Goal: Information Seeking & Learning: Learn about a topic

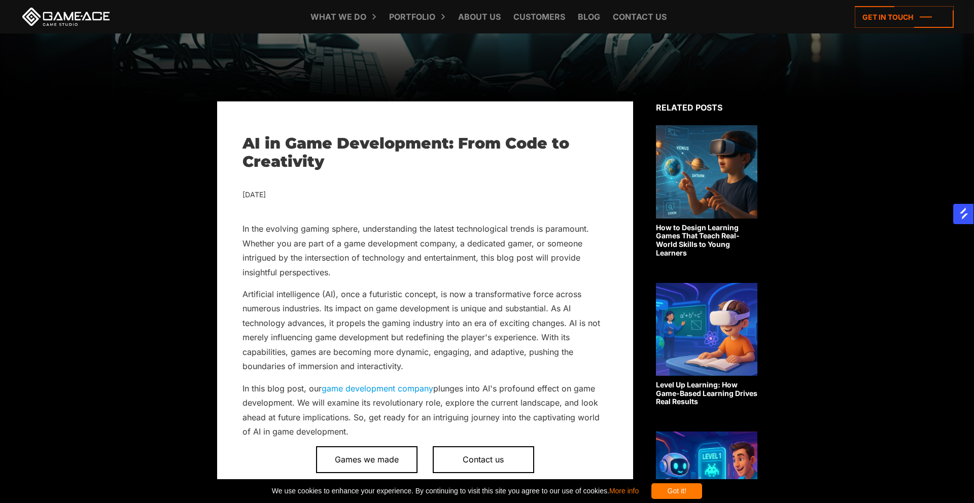
scroll to position [304, 0]
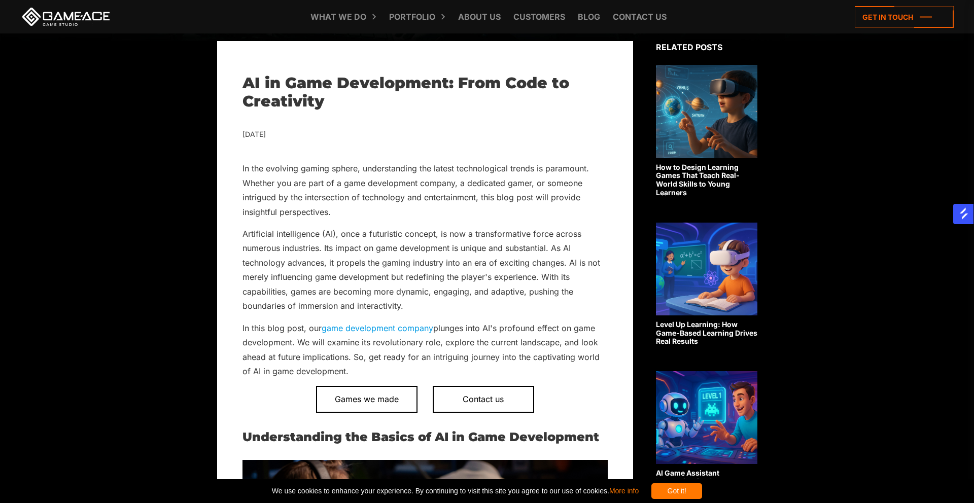
click at [254, 87] on h1 "AI in Game Development: From Code to Creativity" at bounding box center [424, 92] width 365 height 37
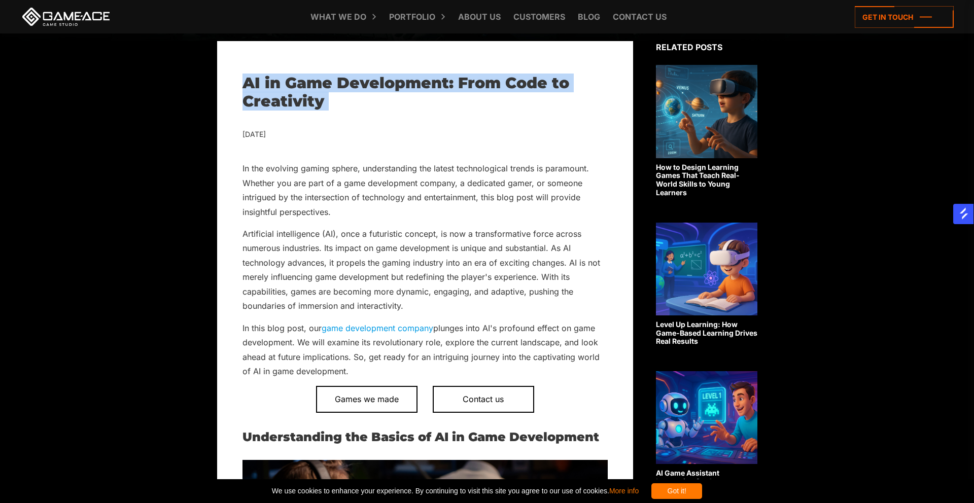
click at [254, 87] on h1 "AI in Game Development: From Code to Creativity" at bounding box center [424, 92] width 365 height 37
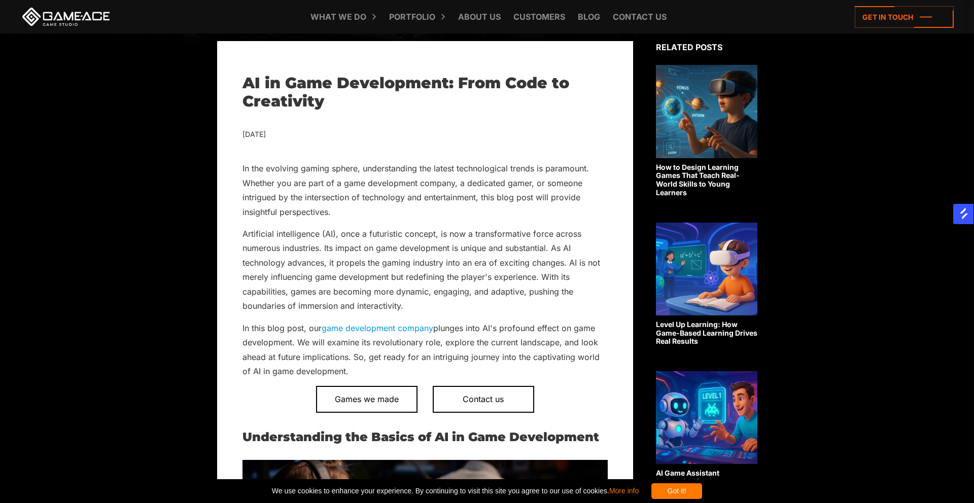
scroll to position [906, 0]
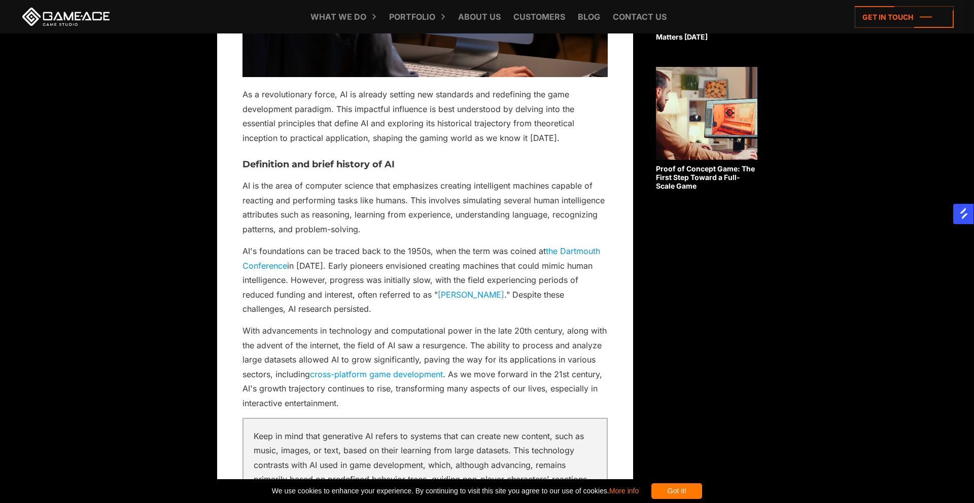
click at [327, 264] on p "AI's foundations can be traced back to the 1950s, when the term was coined at t…" at bounding box center [424, 280] width 365 height 72
click at [361, 273] on p "AI's foundations can be traced back to the 1950s, when the term was coined at t…" at bounding box center [424, 280] width 365 height 72
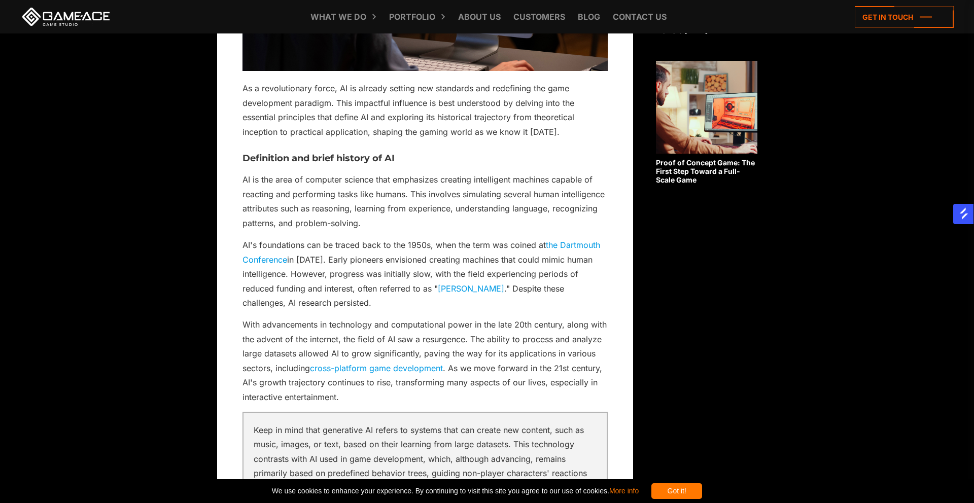
scroll to position [918, 0]
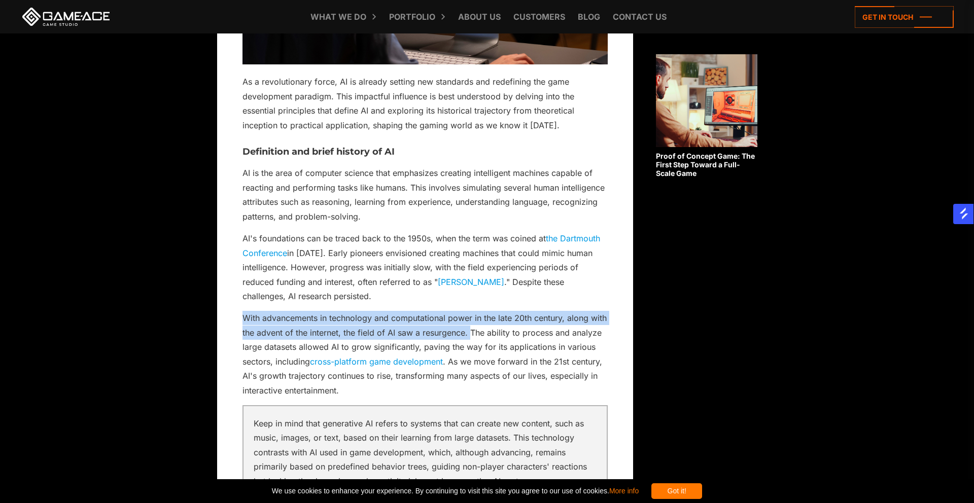
drag, startPoint x: 239, startPoint y: 315, endPoint x: 470, endPoint y: 331, distance: 230.7
copy p "With advancements in technology and computational power in the late 20th centur…"
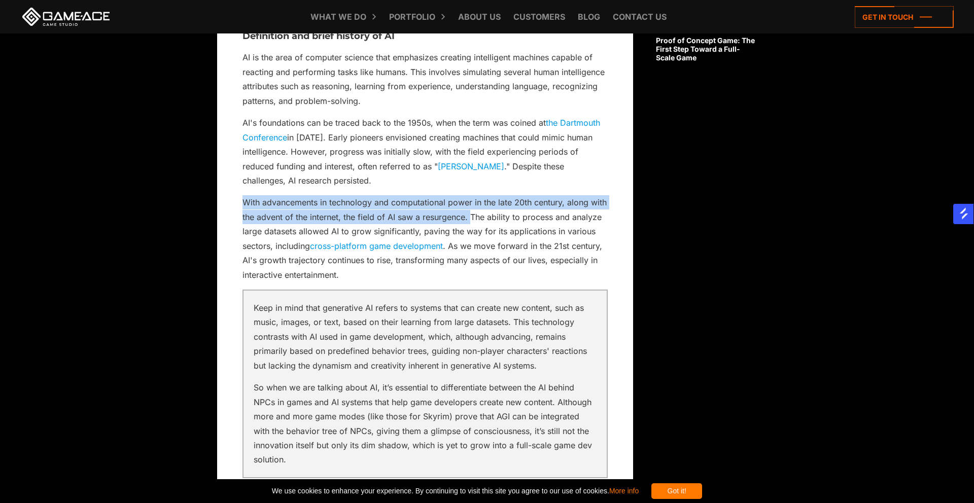
scroll to position [1040, 0]
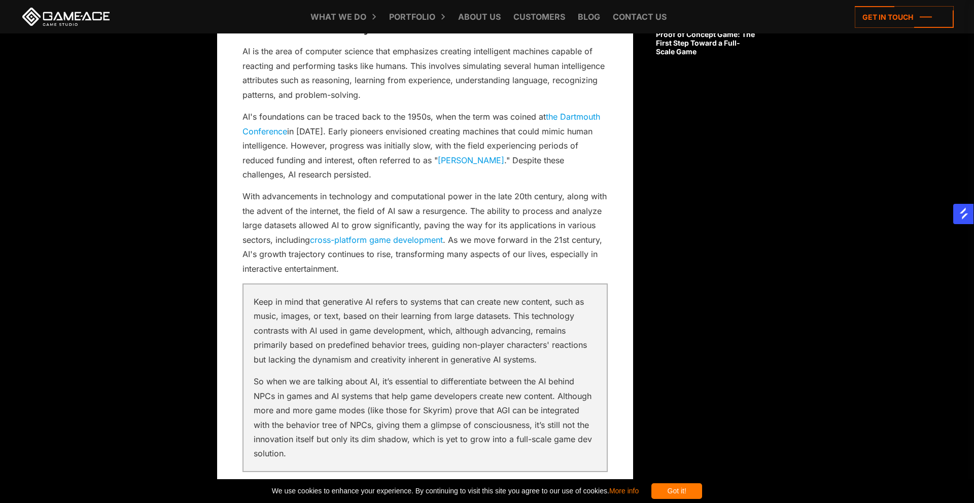
click at [352, 272] on p "With advancements in technology and computational power in the late 20th centur…" at bounding box center [424, 232] width 365 height 87
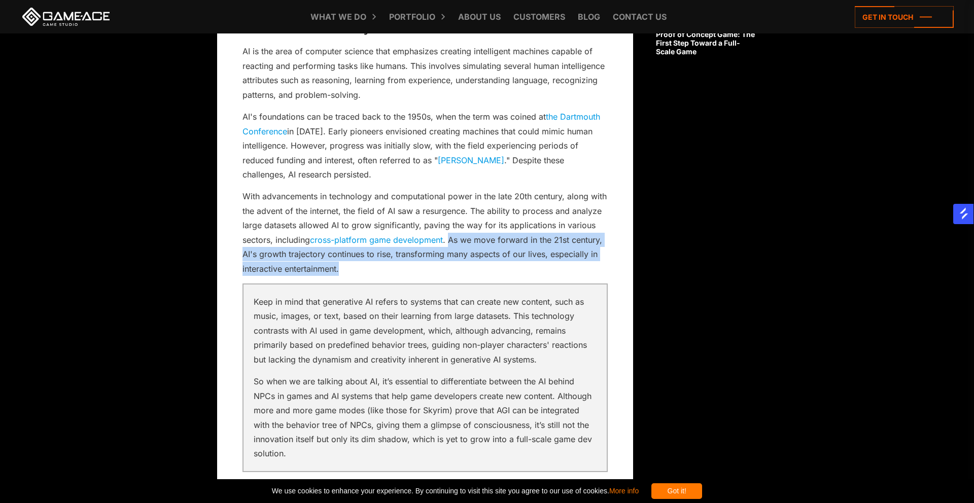
drag, startPoint x: 450, startPoint y: 239, endPoint x: 454, endPoint y: 263, distance: 23.7
click at [454, 263] on p "With advancements in technology and computational power in the late 20th centur…" at bounding box center [424, 232] width 365 height 87
copy p "As we move forward in the 21st century, AI's growth trajectory continues to ris…"
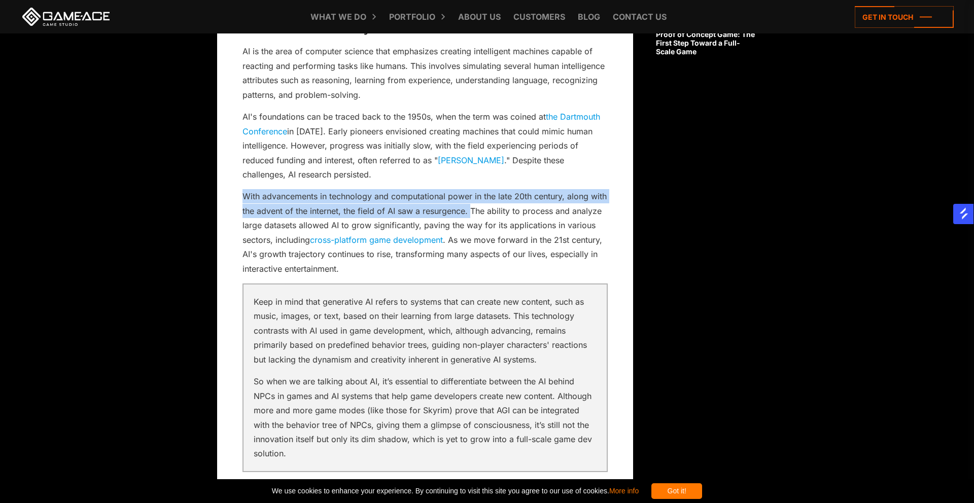
drag, startPoint x: 240, startPoint y: 193, endPoint x: 469, endPoint y: 214, distance: 229.7
copy p "With advancements in technology and computational power in the late 20th centur…"
